Goal: Find specific page/section: Find specific page/section

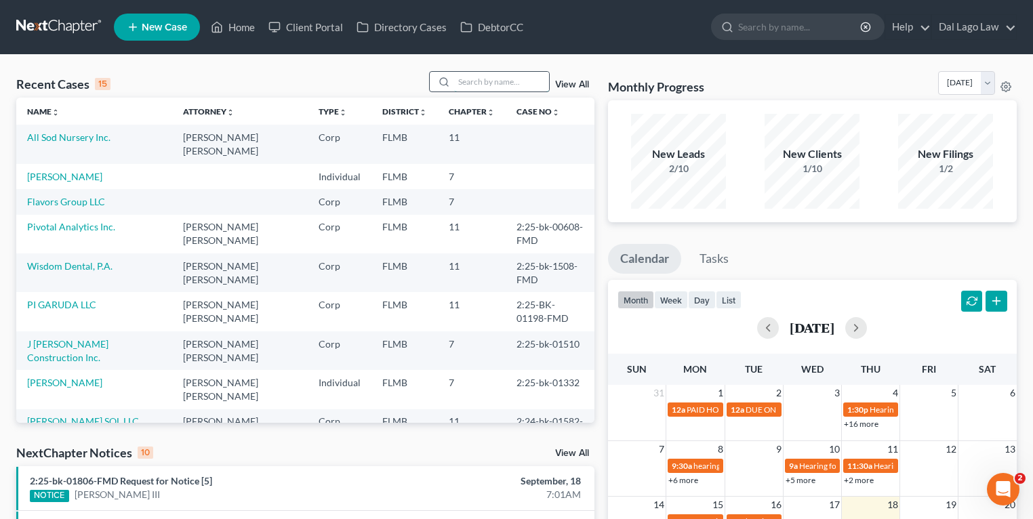
click at [454, 81] on input "search" at bounding box center [501, 82] width 95 height 20
type input "L"
type input "Stiles"
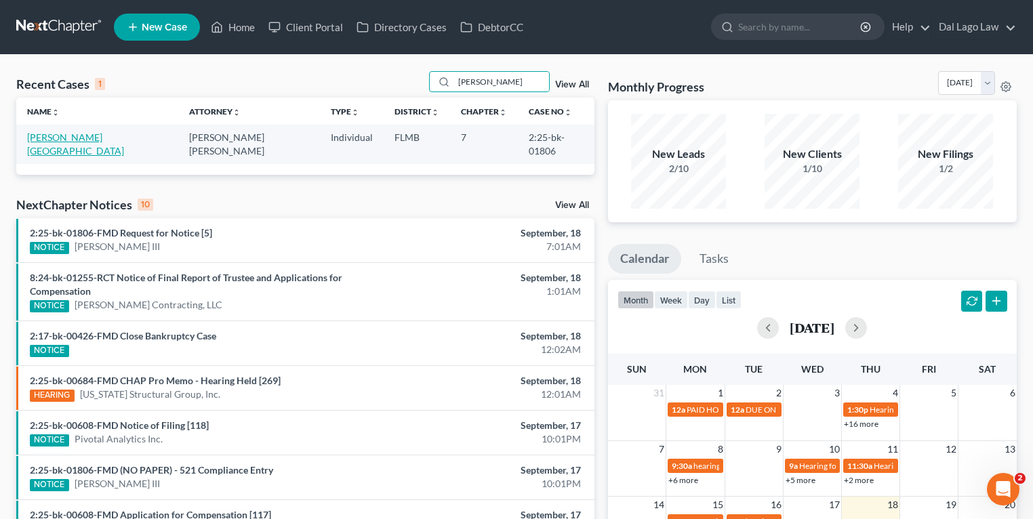
click at [74, 138] on link "[PERSON_NAME][GEOGRAPHIC_DATA]" at bounding box center [75, 143] width 97 height 25
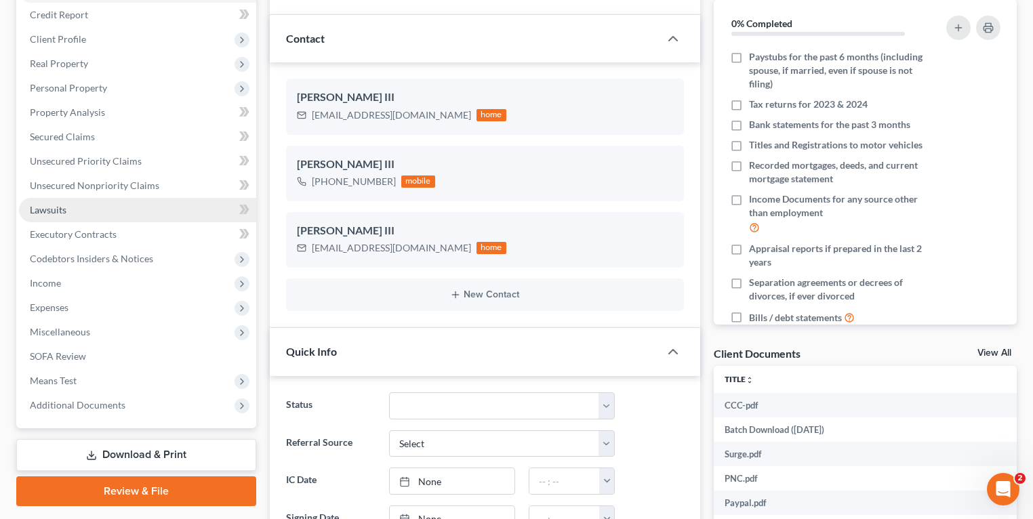
click at [66, 211] on span "Lawsuits" at bounding box center [48, 210] width 37 height 12
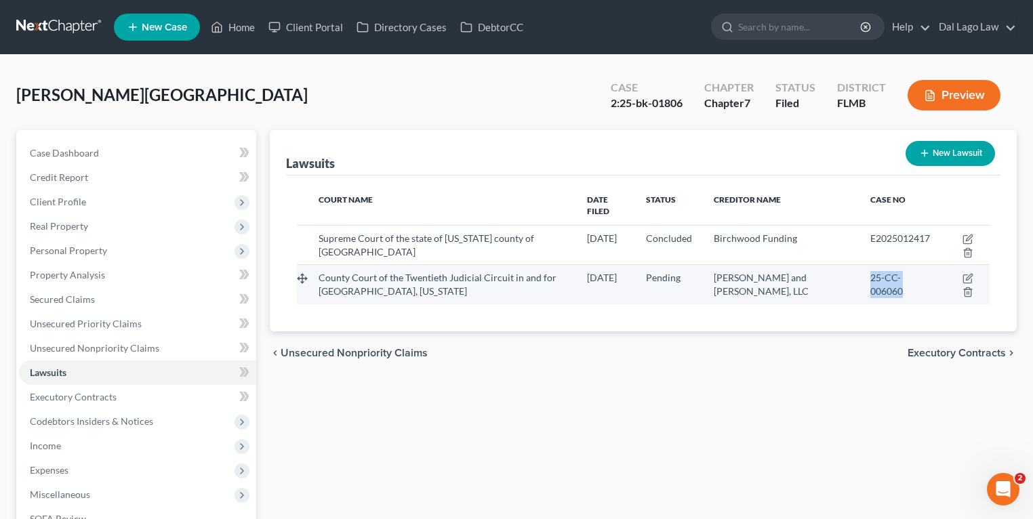
drag, startPoint x: 863, startPoint y: 268, endPoint x: 904, endPoint y: 281, distance: 43.3
click at [904, 281] on div "25-CC-006060" at bounding box center [901, 284] width 62 height 27
copy span "25-CC-006060"
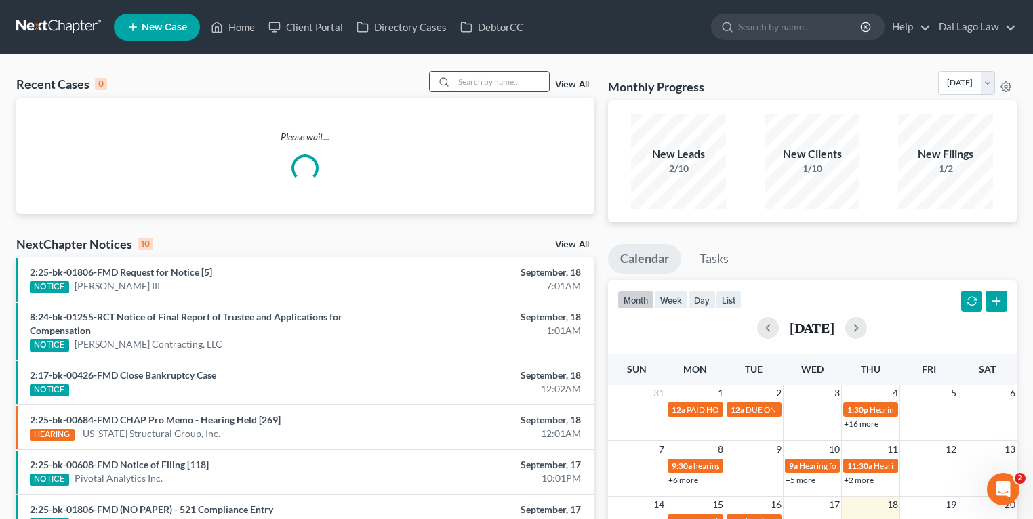
click at [487, 81] on input "search" at bounding box center [501, 82] width 95 height 20
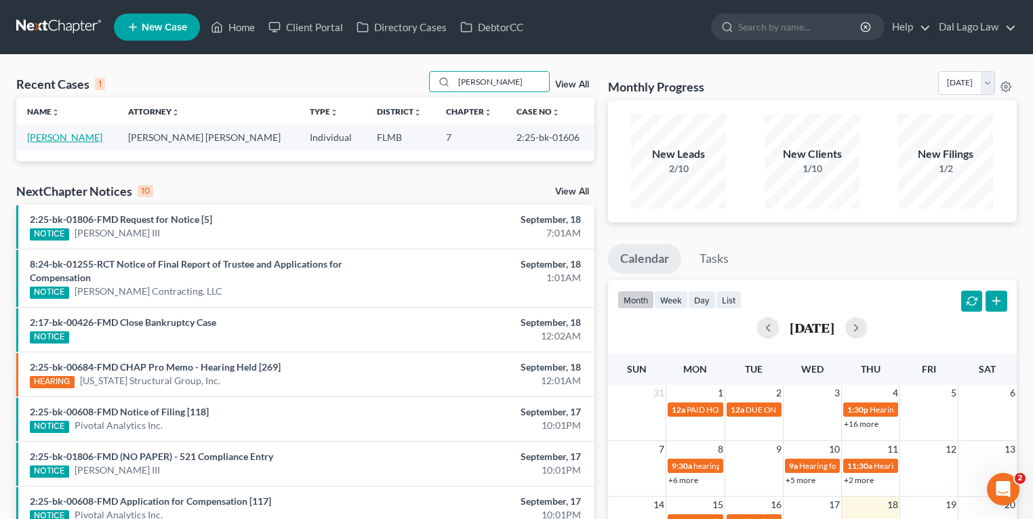
type input "[PERSON_NAME]"
click at [35, 136] on link "[PERSON_NAME]" at bounding box center [64, 137] width 75 height 12
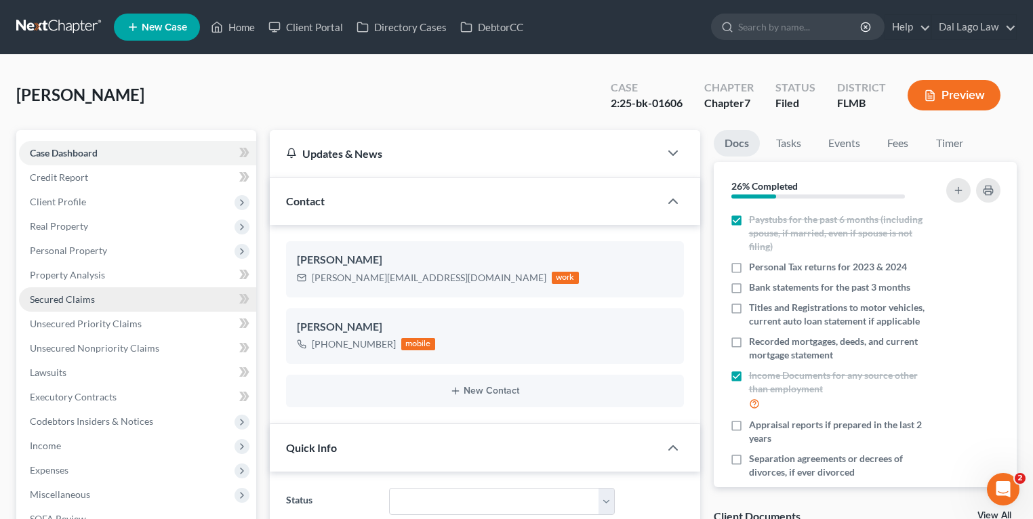
click at [125, 309] on link "Secured Claims" at bounding box center [137, 299] width 237 height 24
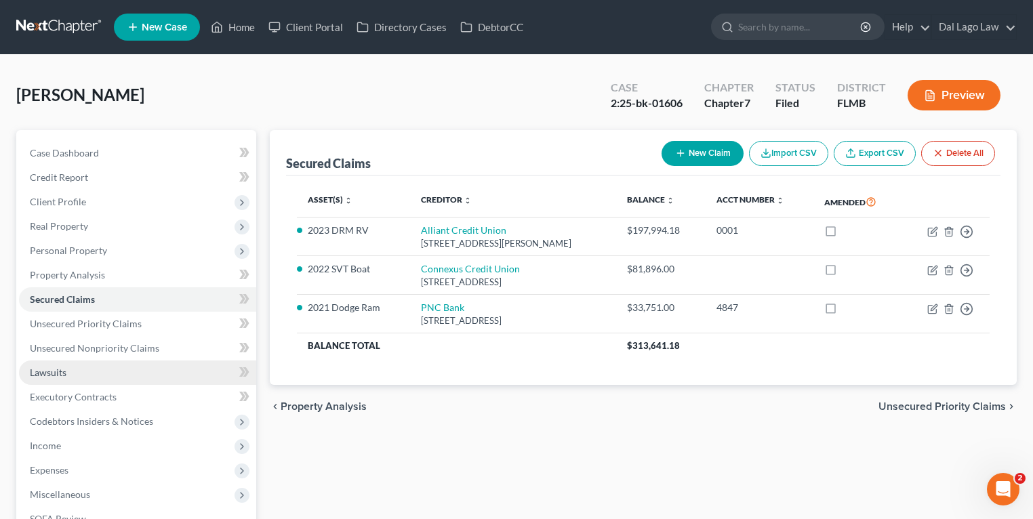
click at [101, 370] on link "Lawsuits" at bounding box center [137, 373] width 237 height 24
